Goal: Navigation & Orientation: Find specific page/section

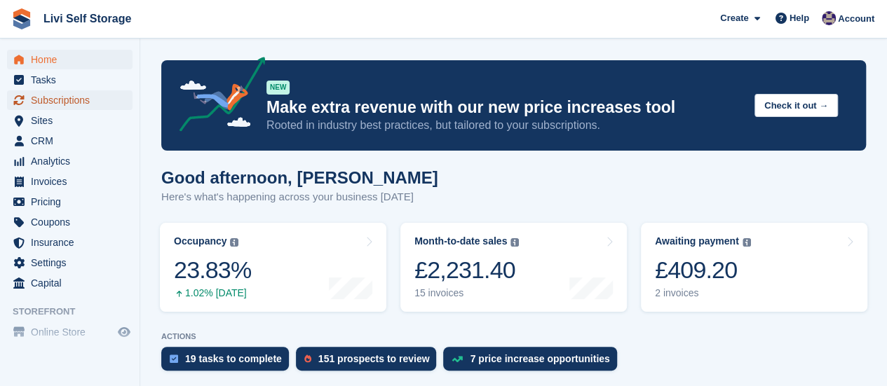
click at [48, 95] on span "Subscriptions" at bounding box center [73, 100] width 84 height 20
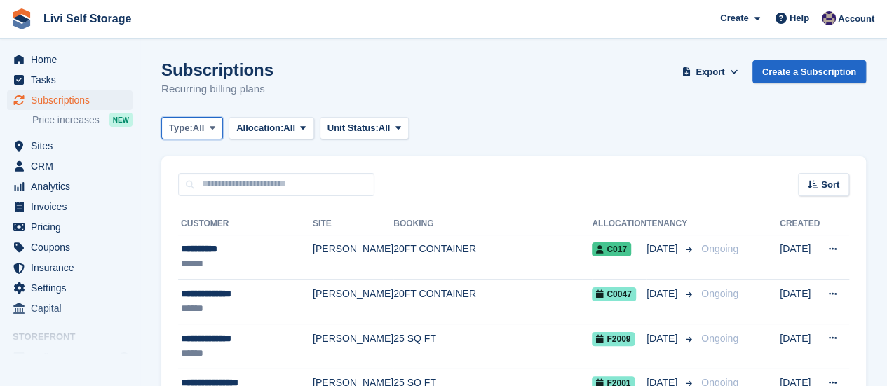
click at [210, 125] on span at bounding box center [212, 128] width 11 height 11
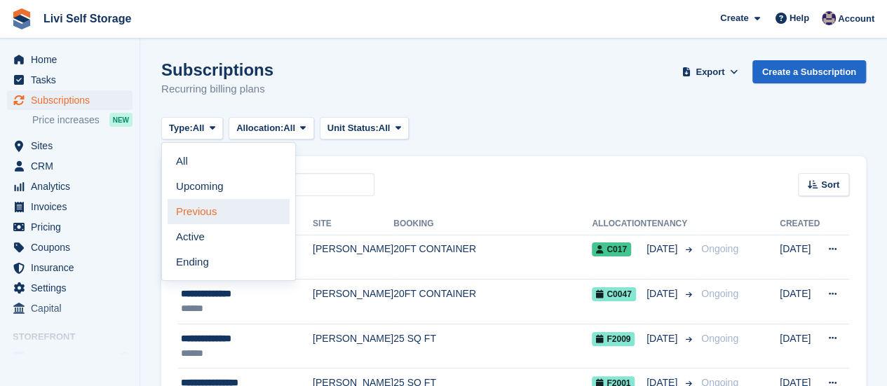
click at [199, 212] on link "Previous" at bounding box center [229, 211] width 122 height 25
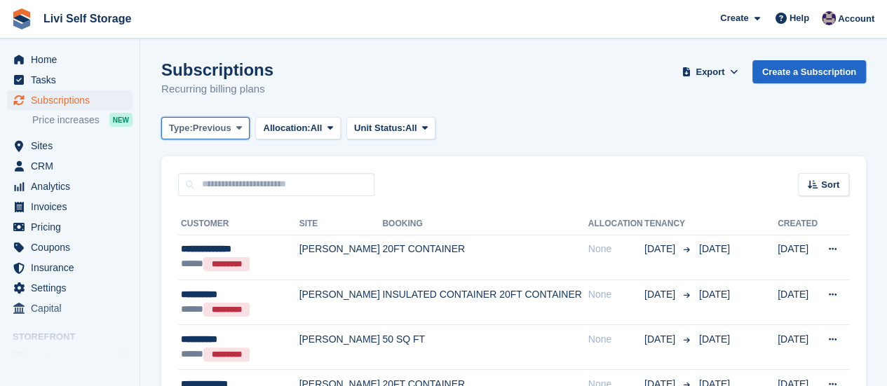
click at [238, 128] on icon at bounding box center [239, 127] width 6 height 9
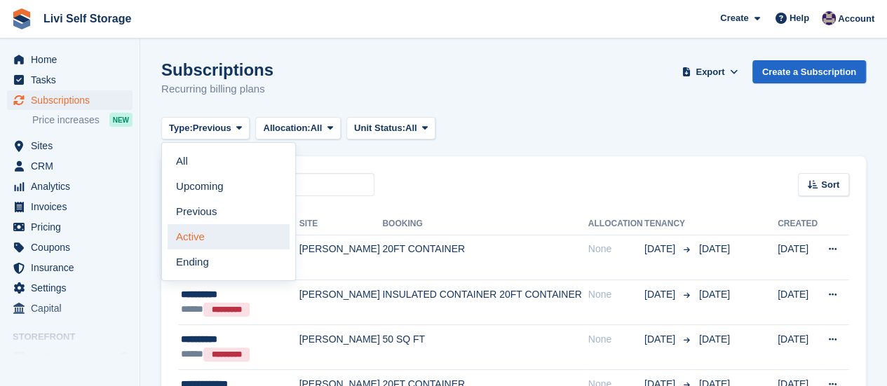
click at [192, 239] on link "Active" at bounding box center [229, 236] width 122 height 25
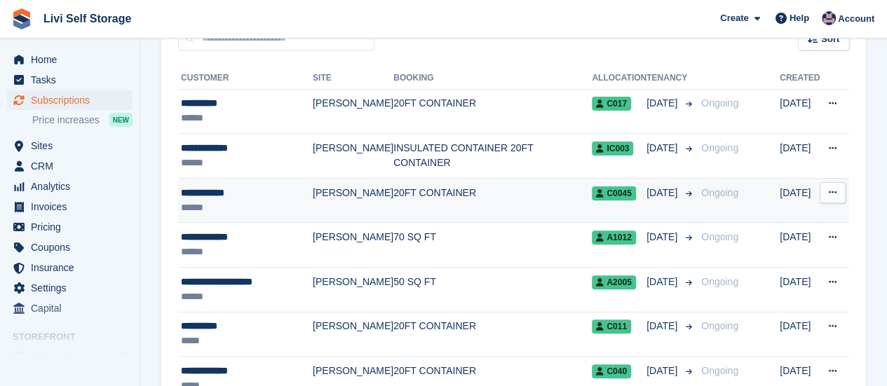
scroll to position [70, 0]
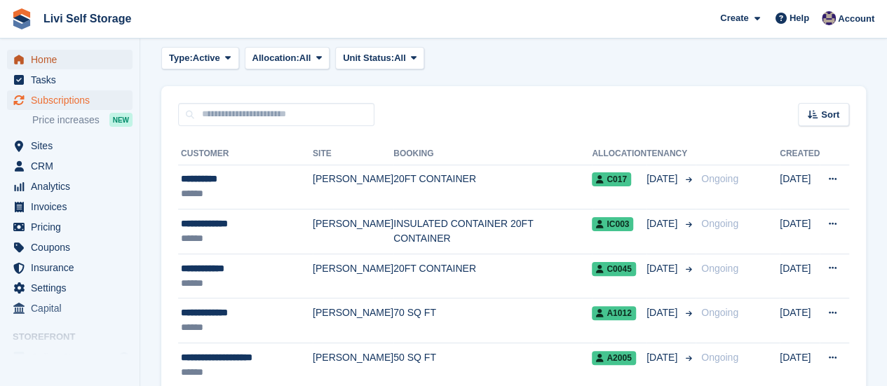
click at [43, 58] on span "Home" at bounding box center [73, 60] width 84 height 20
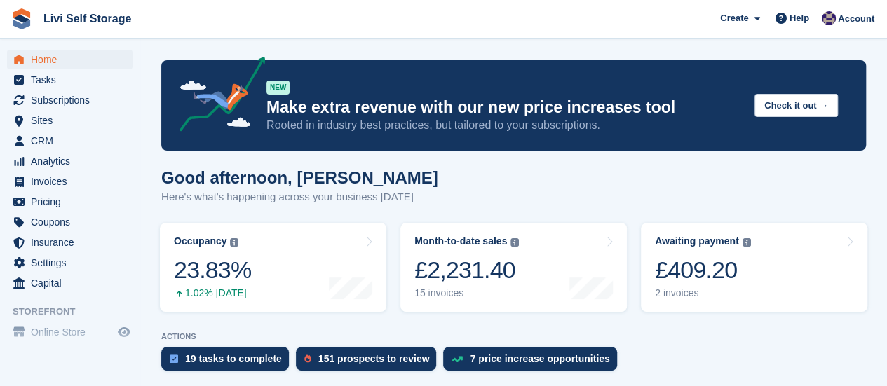
click at [444, 168] on div "Good afternoon, Jim Here's what's happening across your business today" at bounding box center [513, 195] width 704 height 54
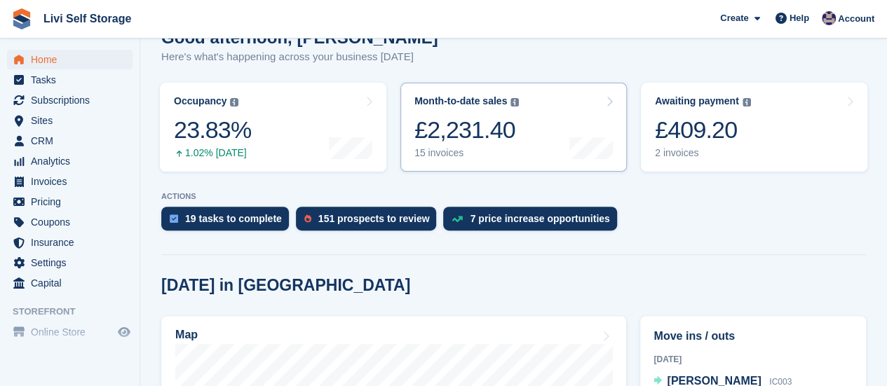
click at [448, 153] on div "15 invoices" at bounding box center [466, 153] width 104 height 12
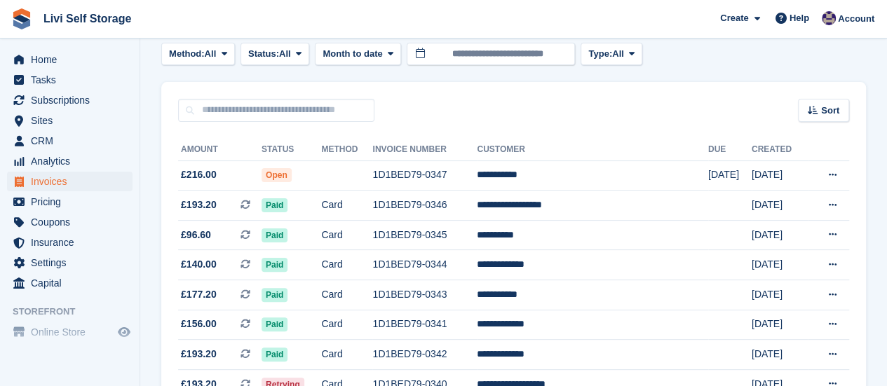
scroll to position [70, 0]
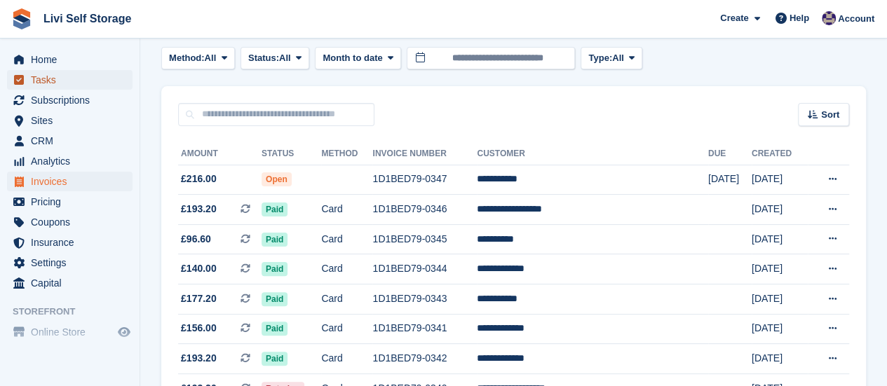
click at [45, 85] on span "Tasks" at bounding box center [73, 80] width 84 height 20
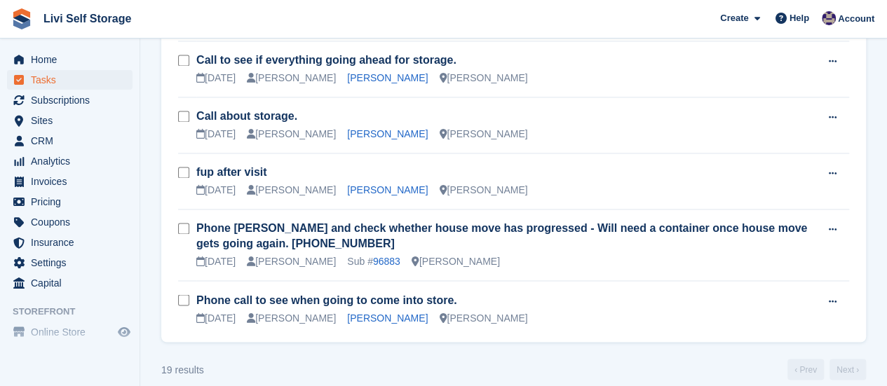
scroll to position [1061, 0]
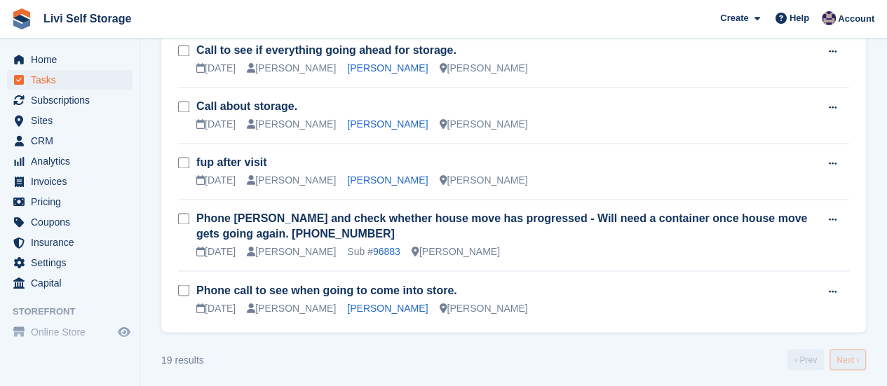
click at [843, 353] on link "Next ›" at bounding box center [847, 359] width 36 height 21
click at [56, 61] on span "Home" at bounding box center [73, 60] width 84 height 20
